Goal: Use online tool/utility: Utilize a website feature to perform a specific function

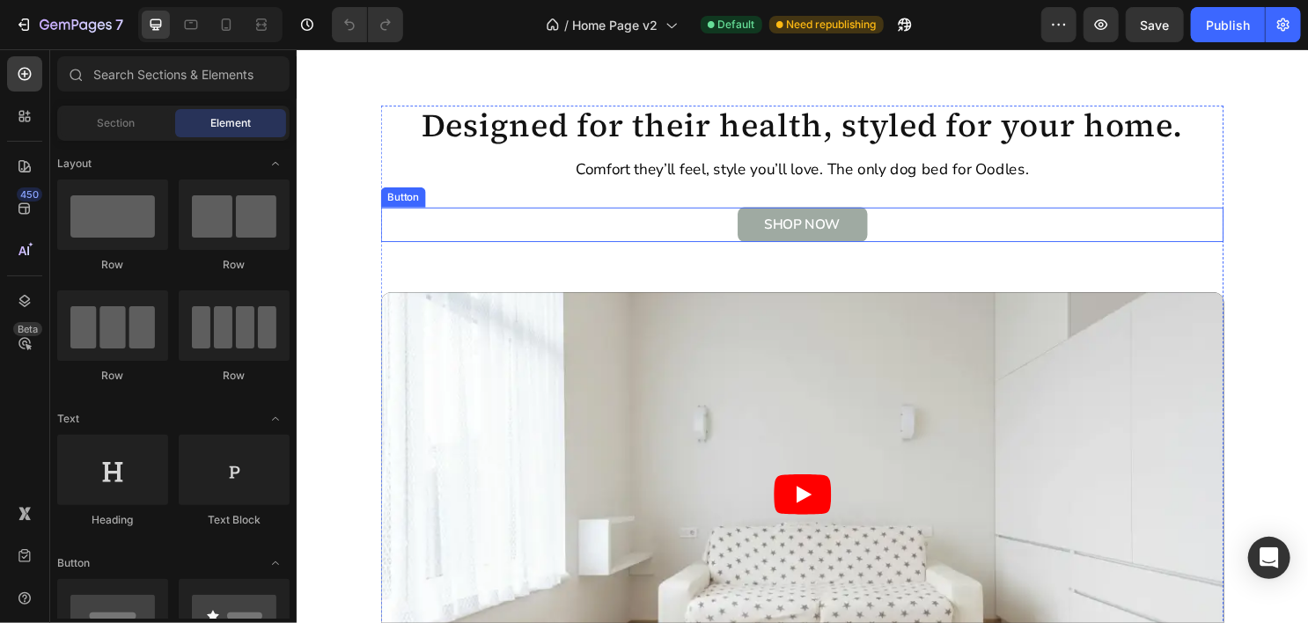
scroll to position [1533, 0]
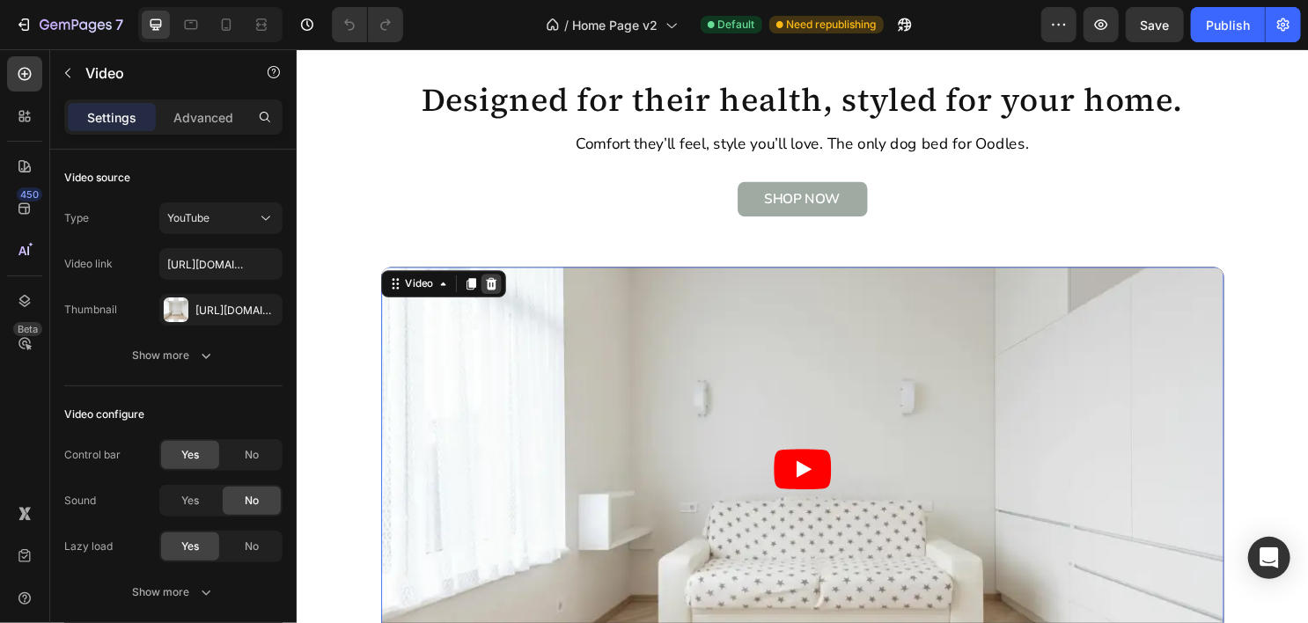
click at [495, 299] on icon at bounding box center [499, 293] width 11 height 12
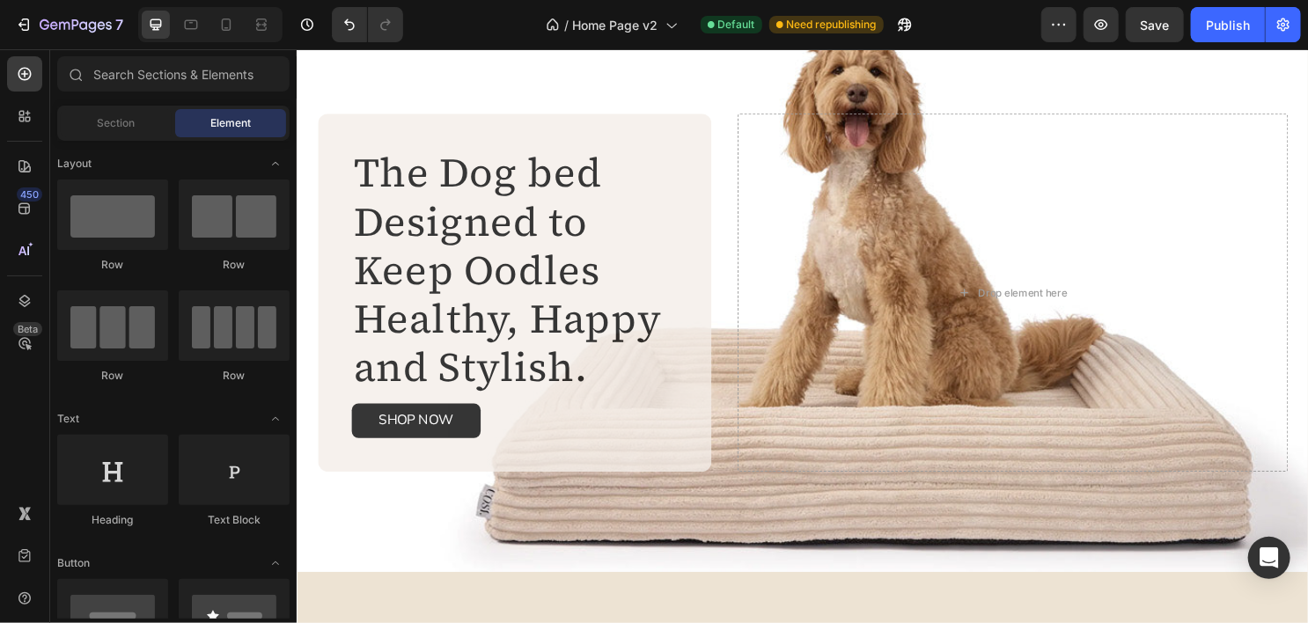
scroll to position [0, 0]
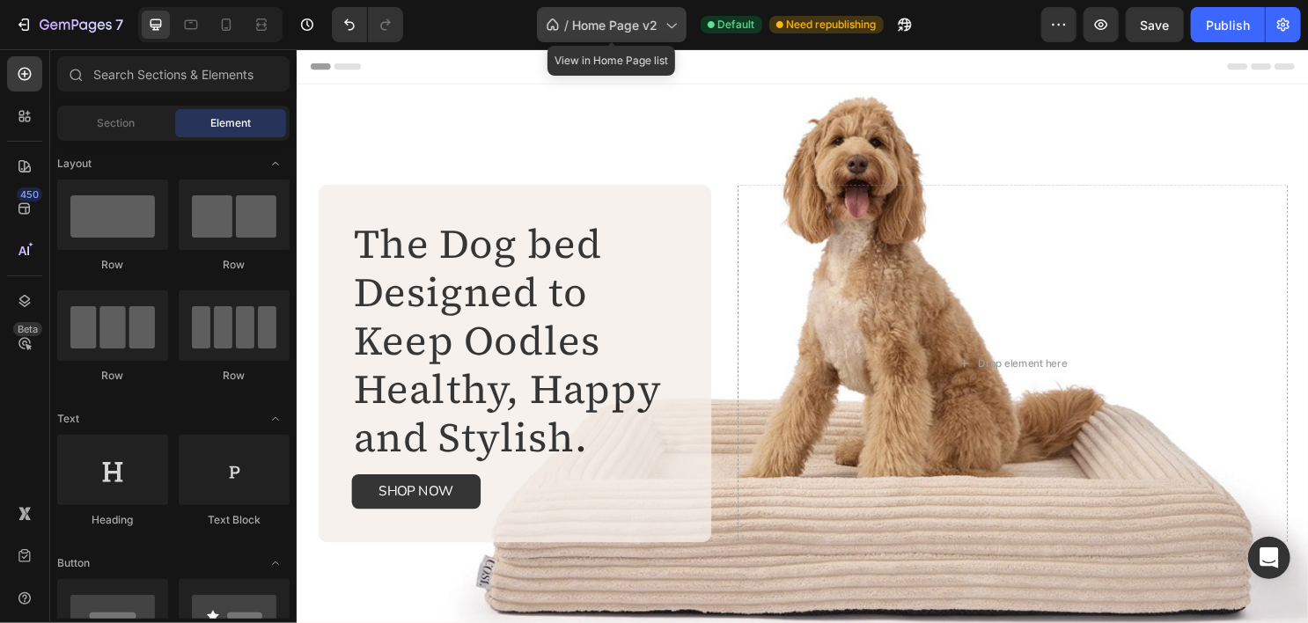
click at [648, 27] on span "Home Page v2" at bounding box center [615, 25] width 85 height 18
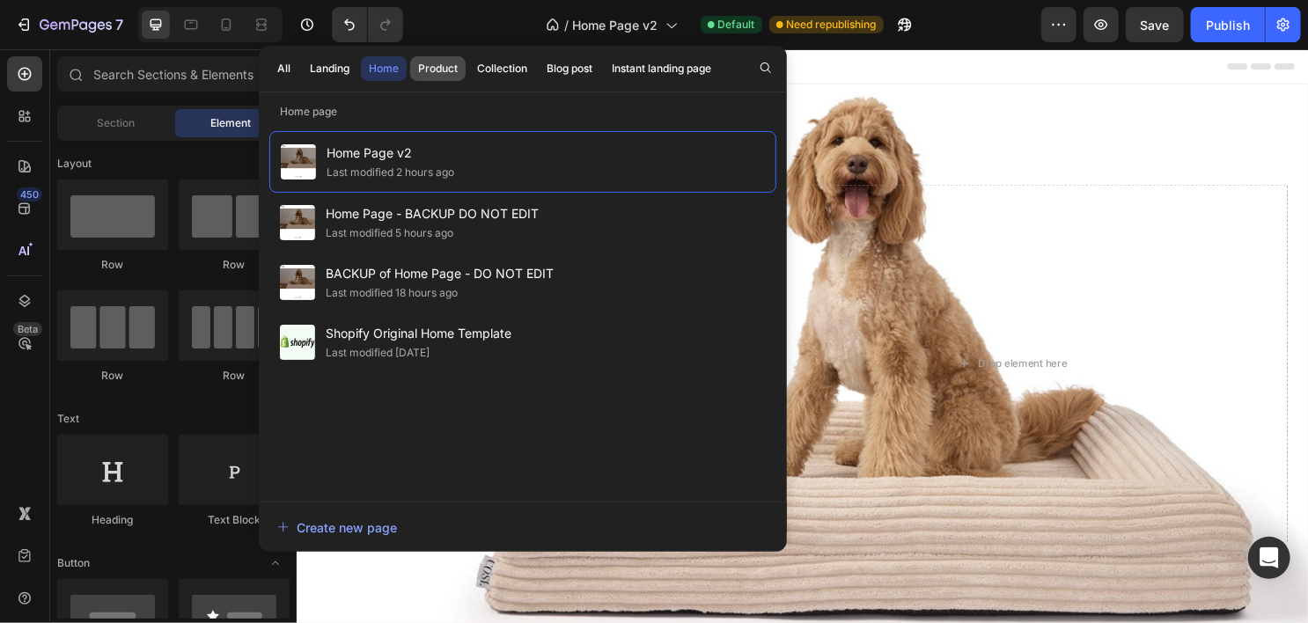
click at [433, 72] on div "Product" at bounding box center [438, 69] width 40 height 16
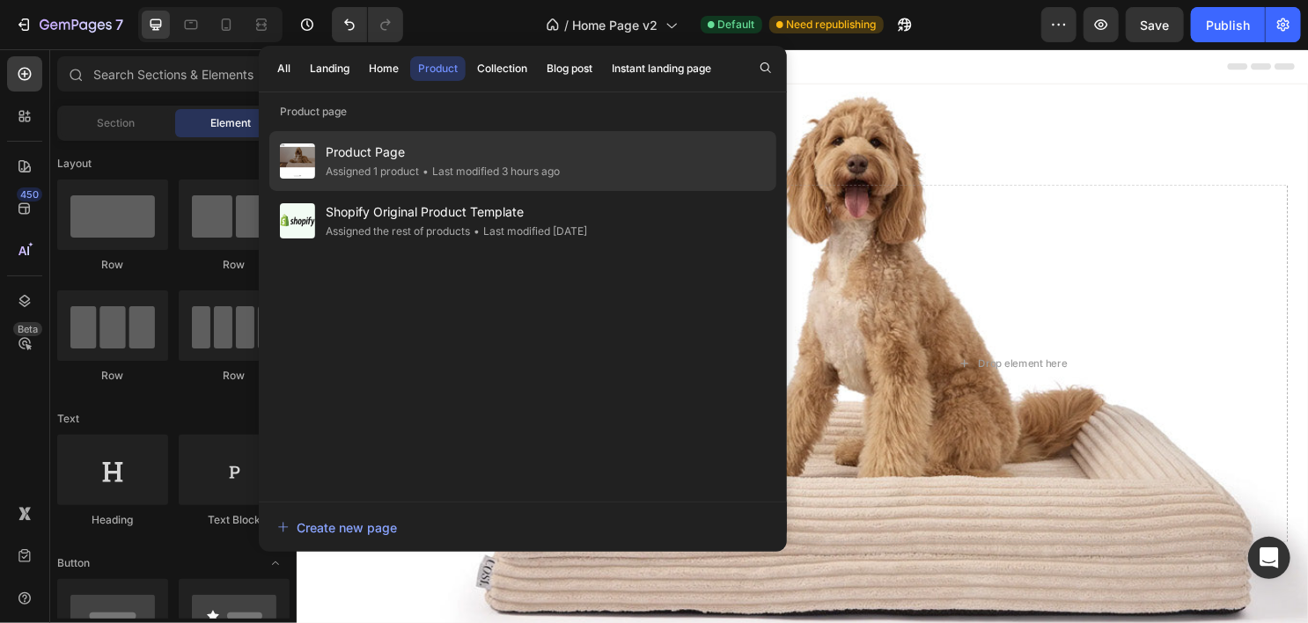
click at [400, 158] on span "Product Page" at bounding box center [443, 152] width 234 height 21
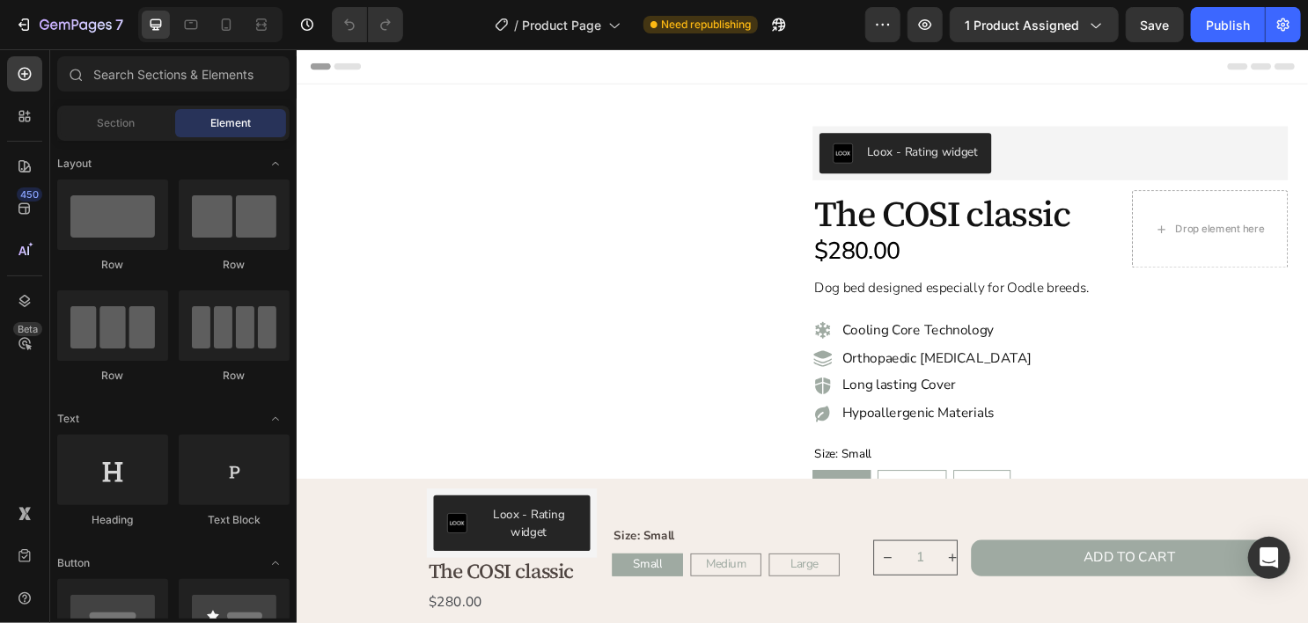
radio input "false"
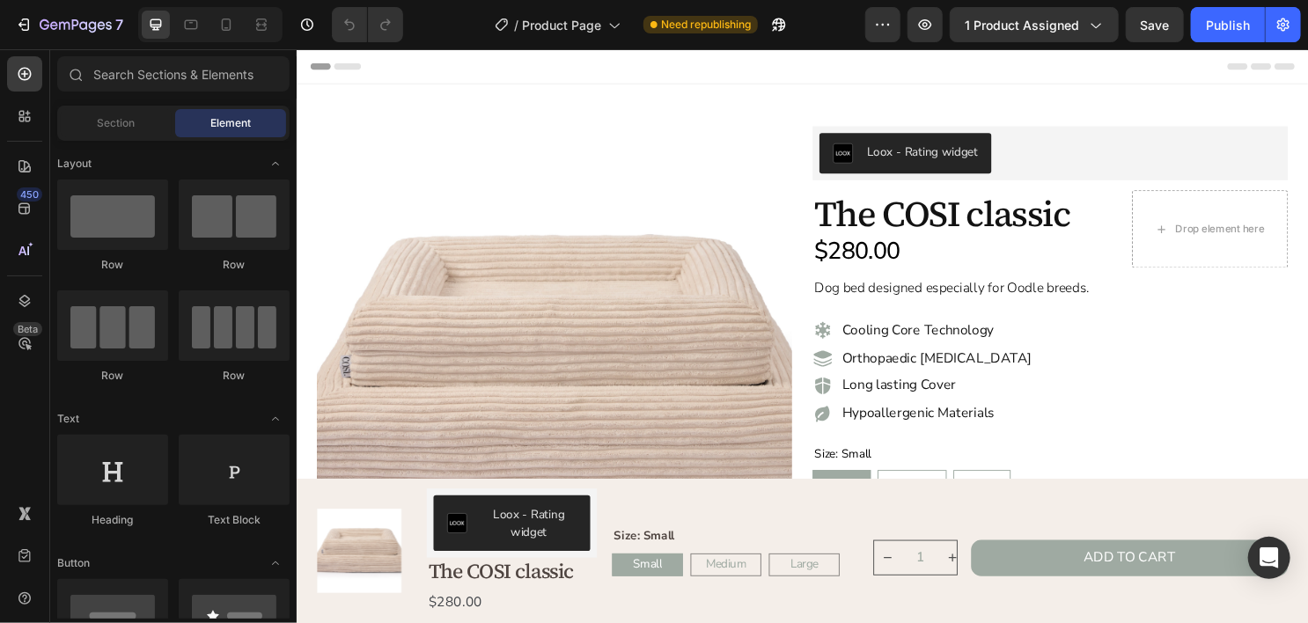
radio input "false"
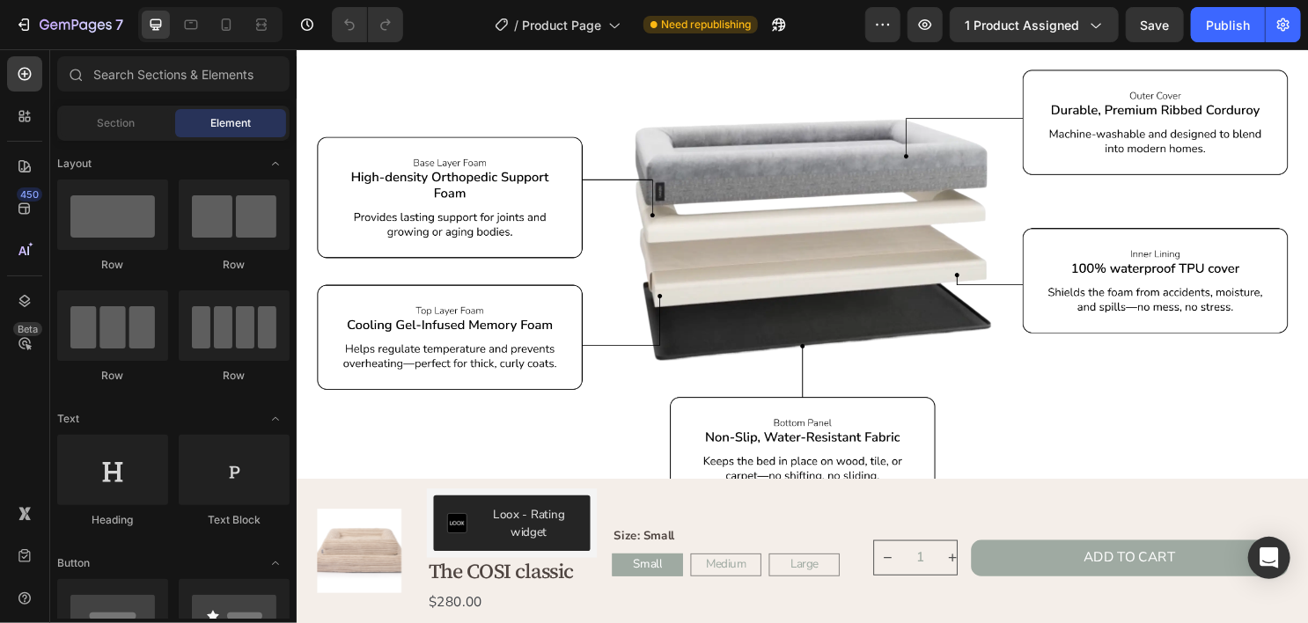
scroll to position [1030, 0]
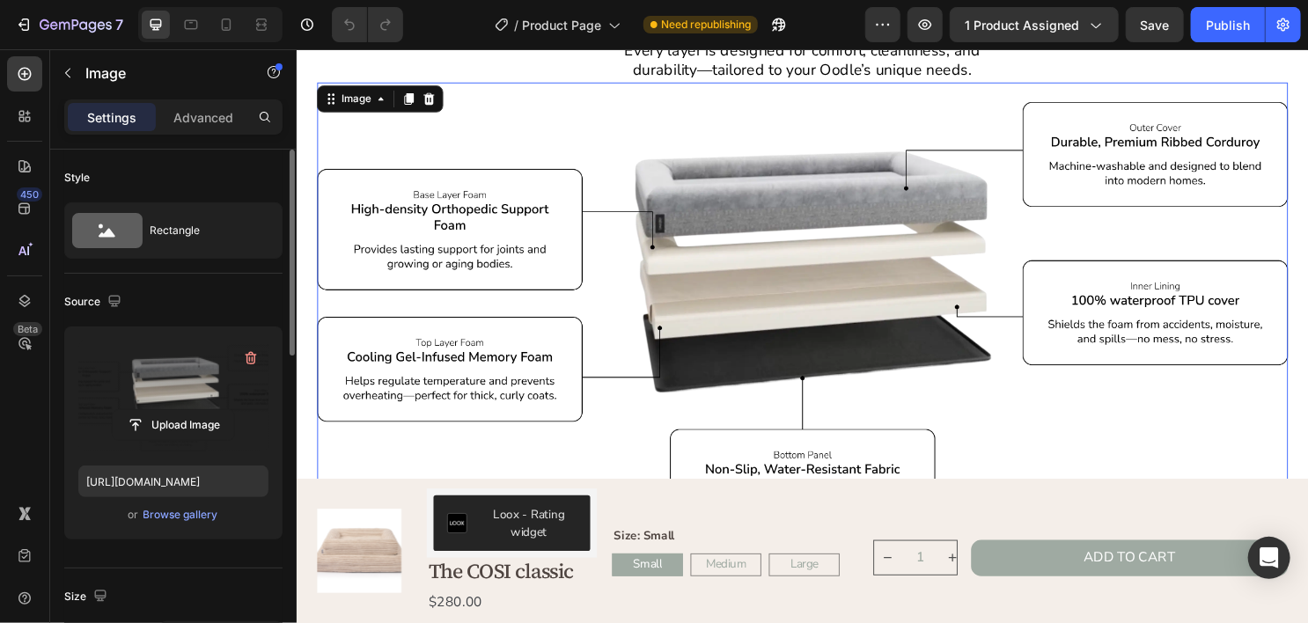
click at [154, 377] on label at bounding box center [173, 396] width 190 height 111
click at [154, 410] on input "file" at bounding box center [173, 425] width 121 height 30
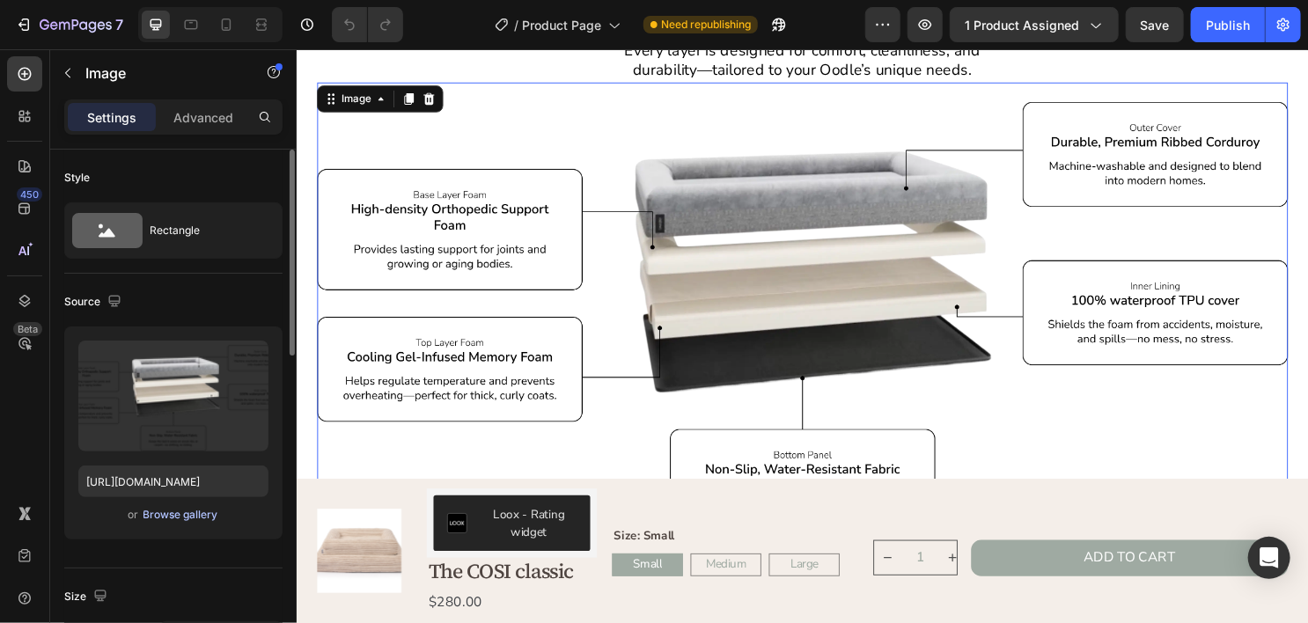
click at [159, 513] on div "Browse gallery" at bounding box center [180, 515] width 75 height 16
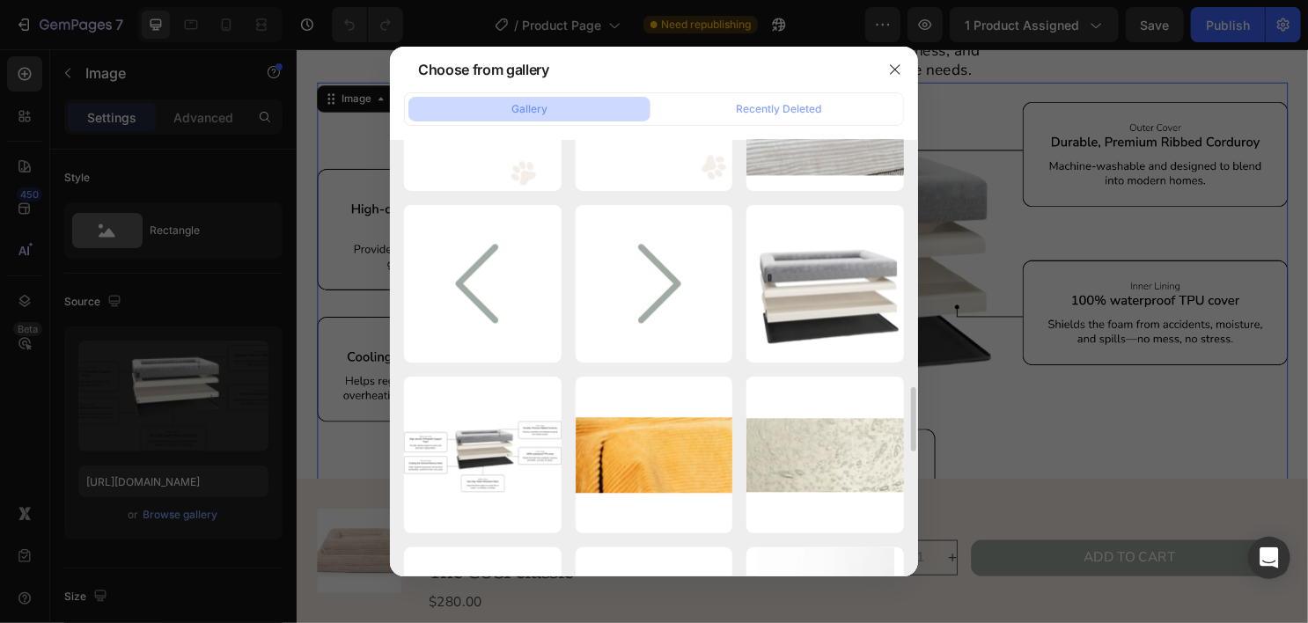
scroll to position [2205, 0]
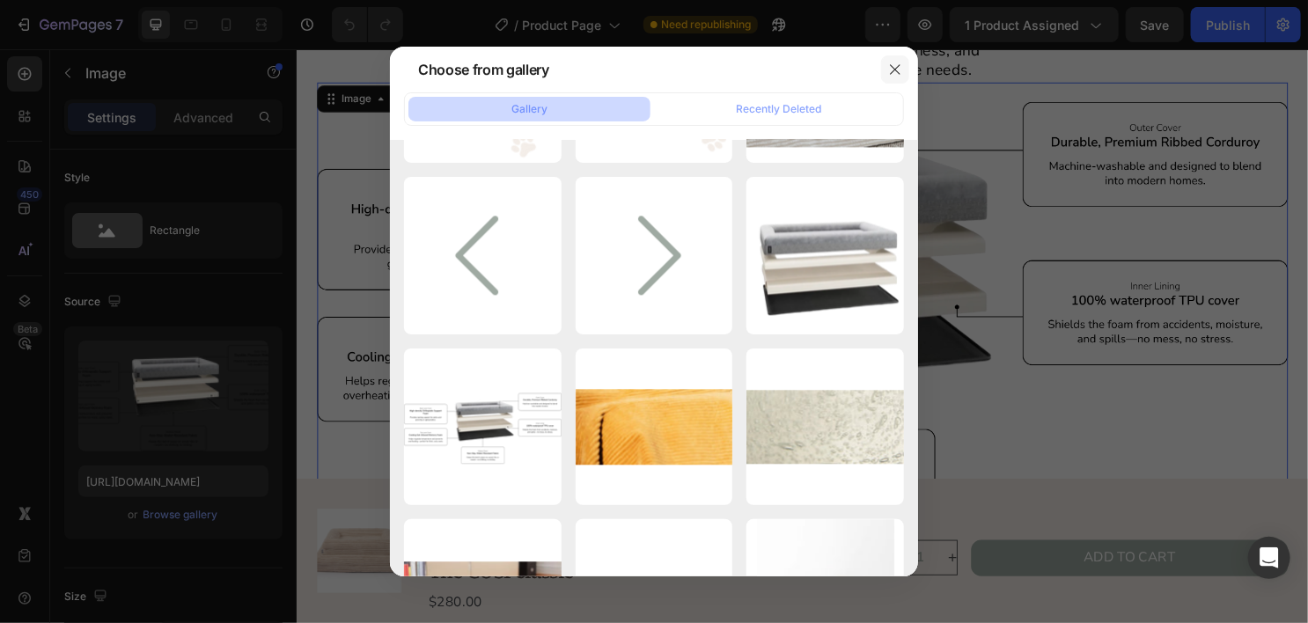
click at [891, 64] on icon "button" at bounding box center [895, 69] width 14 height 14
